Goal: Task Accomplishment & Management: Use online tool/utility

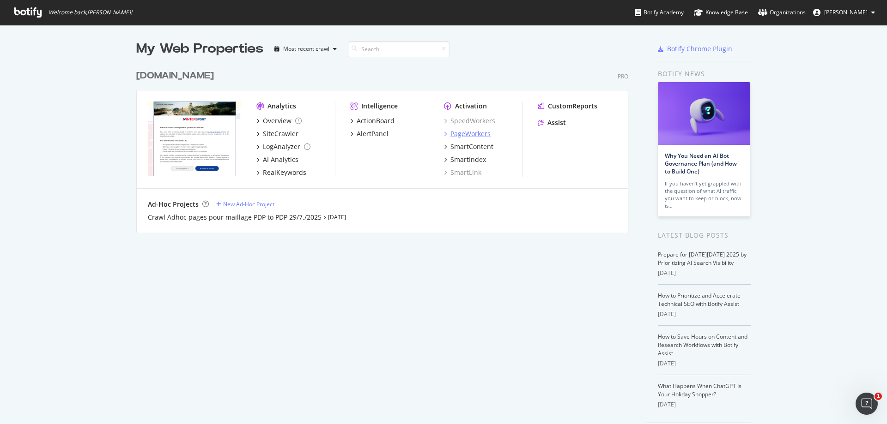
click at [472, 133] on div "PageWorkers" at bounding box center [470, 133] width 40 height 9
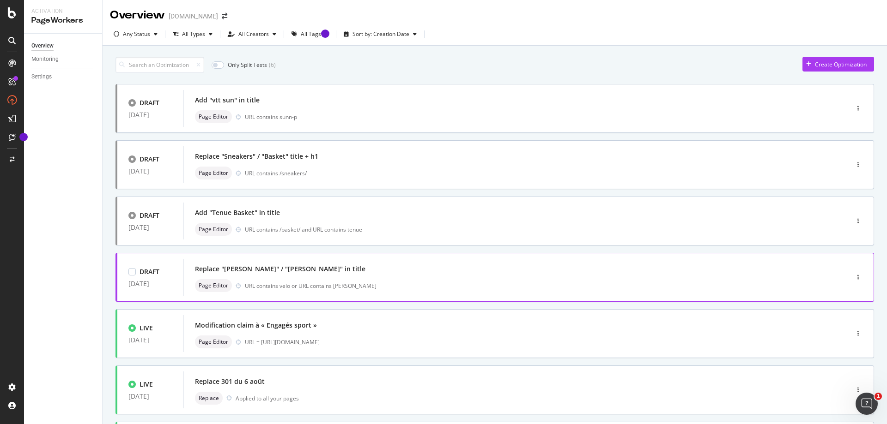
click at [426, 282] on div "URL contains velo or URL contains [PERSON_NAME]" at bounding box center [527, 286] width 564 height 8
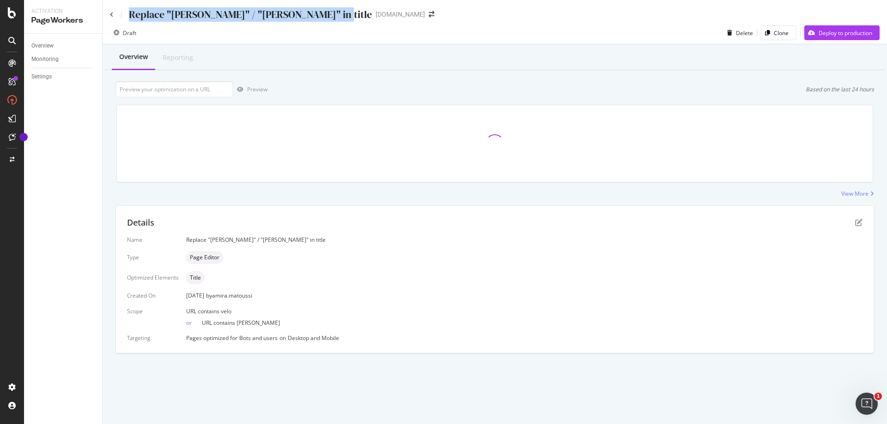
drag, startPoint x: 130, startPoint y: 10, endPoint x: 336, endPoint y: 21, distance: 206.3
click at [336, 21] on div "Replace "[PERSON_NAME]" / "[PERSON_NAME]" in title [DOMAIN_NAME]" at bounding box center [276, 14] width 333 height 14
copy div "Replace "[PERSON_NAME]" / "[PERSON_NAME]" in title"
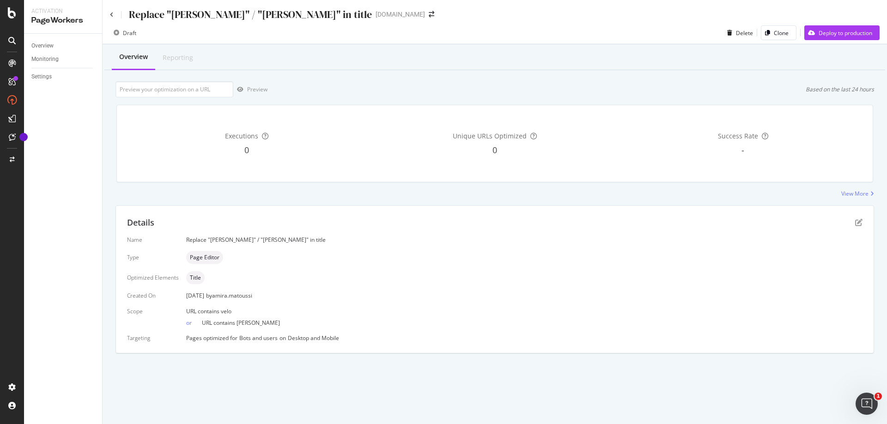
click at [114, 14] on div "Replace "[PERSON_NAME]" / "[PERSON_NAME]" in title" at bounding box center [241, 14] width 262 height 14
click at [112, 14] on icon at bounding box center [112, 15] width 4 height 6
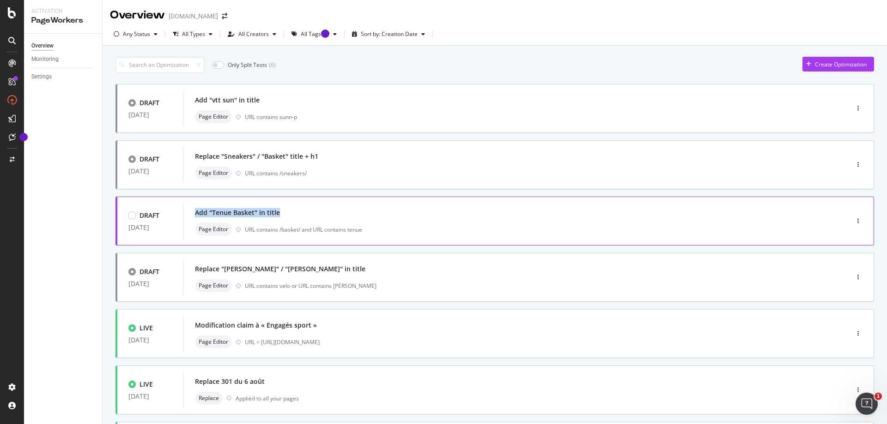
copy div "Add "Tenue Basket" in title"
drag, startPoint x: 246, startPoint y: 217, endPoint x: 195, endPoint y: 219, distance: 50.8
click at [195, 219] on div "Add "Tenue Basket" in title" at bounding box center [502, 212] width 614 height 13
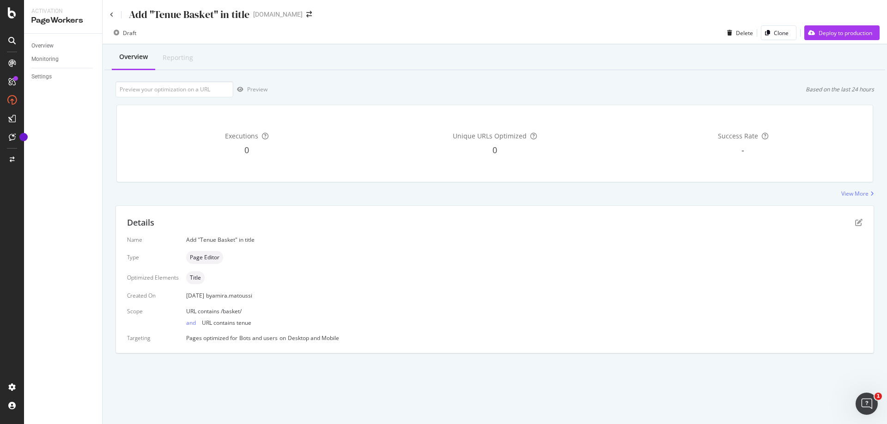
drag, startPoint x: 765, startPoint y: 257, endPoint x: 684, endPoint y: 110, distance: 168.3
click at [765, 257] on div "Page Editor" at bounding box center [524, 257] width 676 height 13
click at [118, 163] on div "Executions 0 Unique URLs Optimized 0 Success Rate -" at bounding box center [495, 143] width 756 height 77
click at [115, 11] on div "Add "Tenue Basket" in title" at bounding box center [179, 14] width 139 height 14
click at [112, 12] on icon at bounding box center [112, 15] width 4 height 6
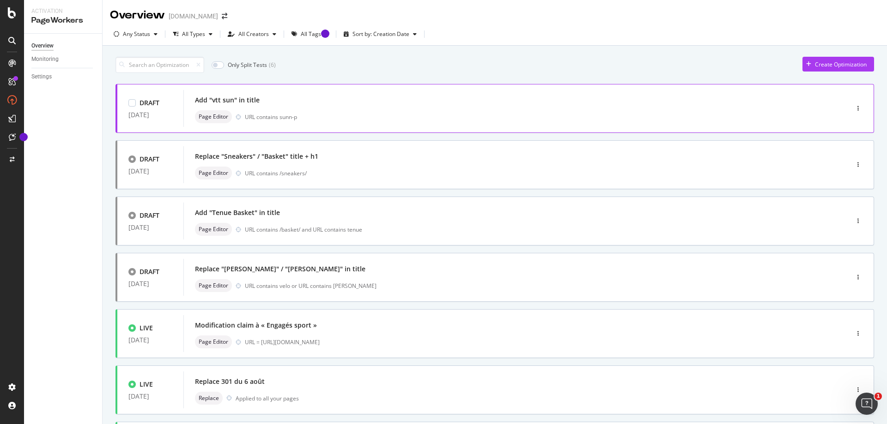
click at [264, 103] on div "Add "vtt sun" in title" at bounding box center [502, 100] width 614 height 13
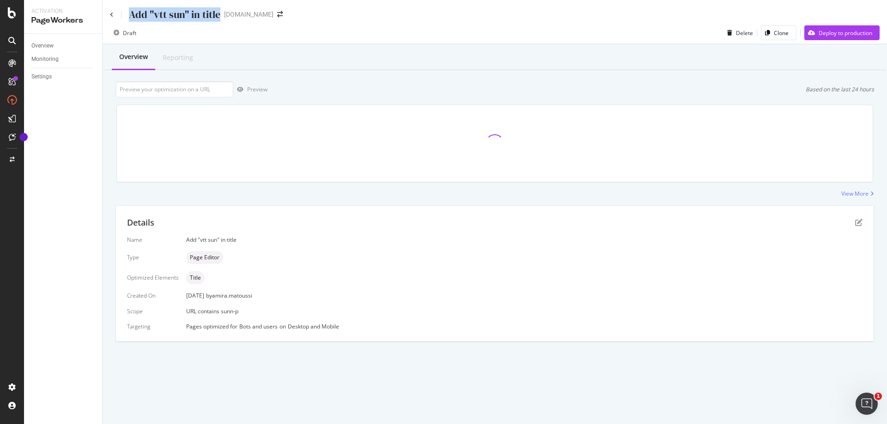
drag, startPoint x: 219, startPoint y: 15, endPoint x: 131, endPoint y: 16, distance: 88.2
click at [131, 16] on div "Add "vtt sun" in title" at bounding box center [174, 14] width 91 height 14
copy div "Add "vtt sun" in title"
click at [103, 120] on div "Overview Reporting Preview Based on the last 24 hours Executions 0 Unique URLs …" at bounding box center [495, 209] width 784 height 330
drag, startPoint x: 213, startPoint y: 16, endPoint x: 129, endPoint y: 20, distance: 83.7
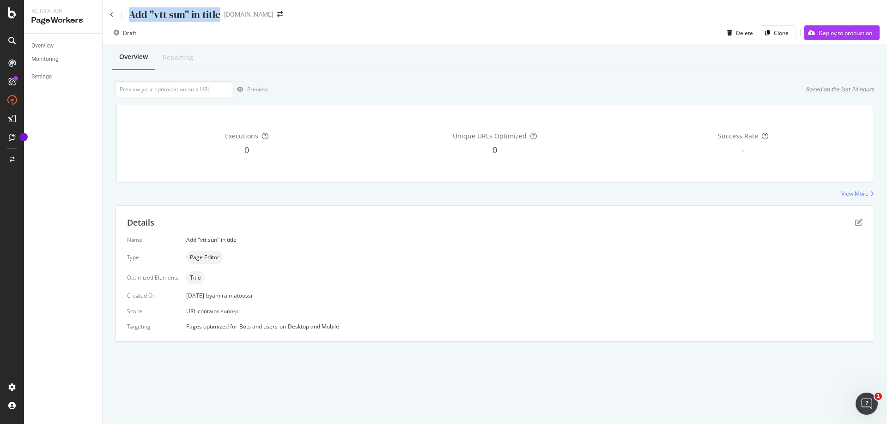
click at [129, 20] on div "Add "vtt sun" in title [DOMAIN_NAME]" at bounding box center [201, 14] width 182 height 14
copy div "Add "vtt sun" in title"
click at [111, 13] on icon at bounding box center [112, 15] width 4 height 6
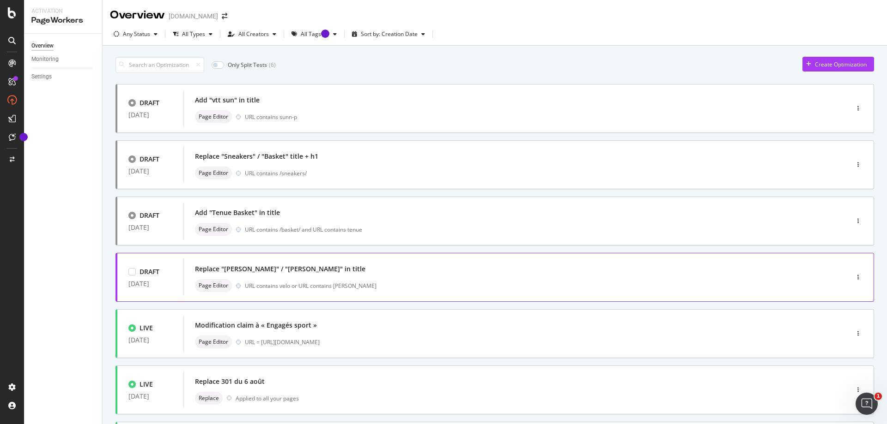
click at [340, 275] on div "Replace "[PERSON_NAME]" / "[PERSON_NAME]" in title" at bounding box center [502, 269] width 614 height 13
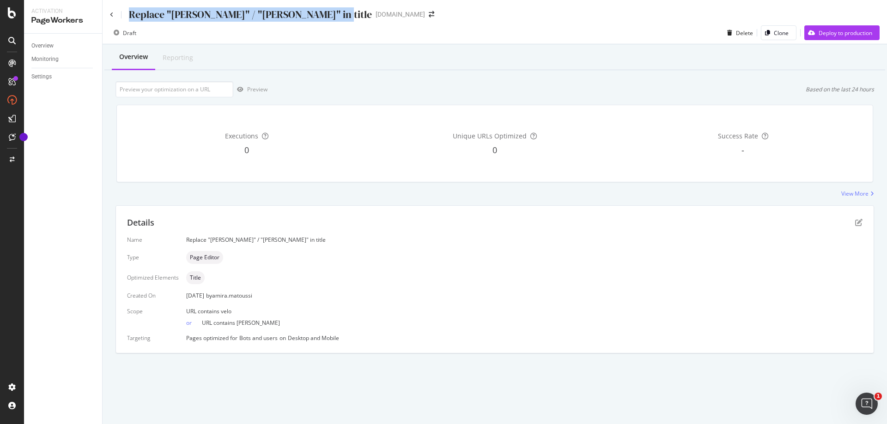
copy div "Replace "[PERSON_NAME]" / "[PERSON_NAME]" in title"
drag, startPoint x: 334, startPoint y: 15, endPoint x: 129, endPoint y: 11, distance: 205.6
click at [129, 11] on div "Replace "[PERSON_NAME]" / "[PERSON_NAME]" in title" at bounding box center [250, 14] width 243 height 14
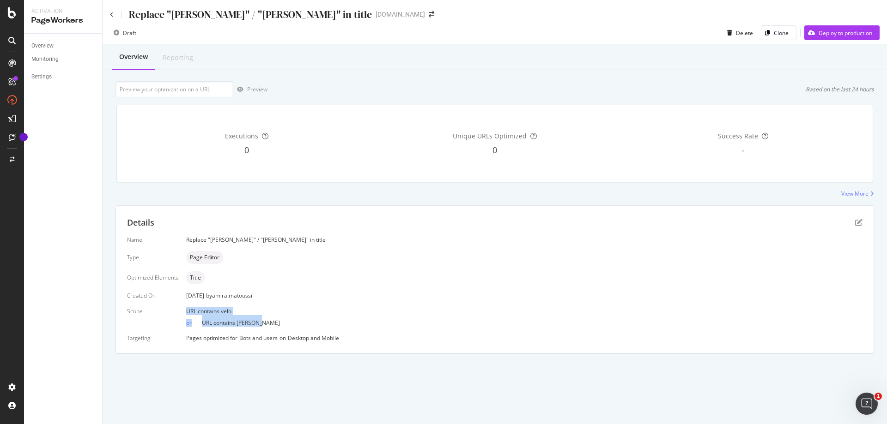
drag, startPoint x: 265, startPoint y: 325, endPoint x: 181, endPoint y: 312, distance: 85.4
click at [181, 312] on div "Name Replace "[PERSON_NAME]" / "[PERSON_NAME]" in title Type Page Editor Optimi…" at bounding box center [494, 289] width 735 height 106
copy div "URL contains velo or URL contains [PERSON_NAME]"
